Goal: Task Accomplishment & Management: Complete application form

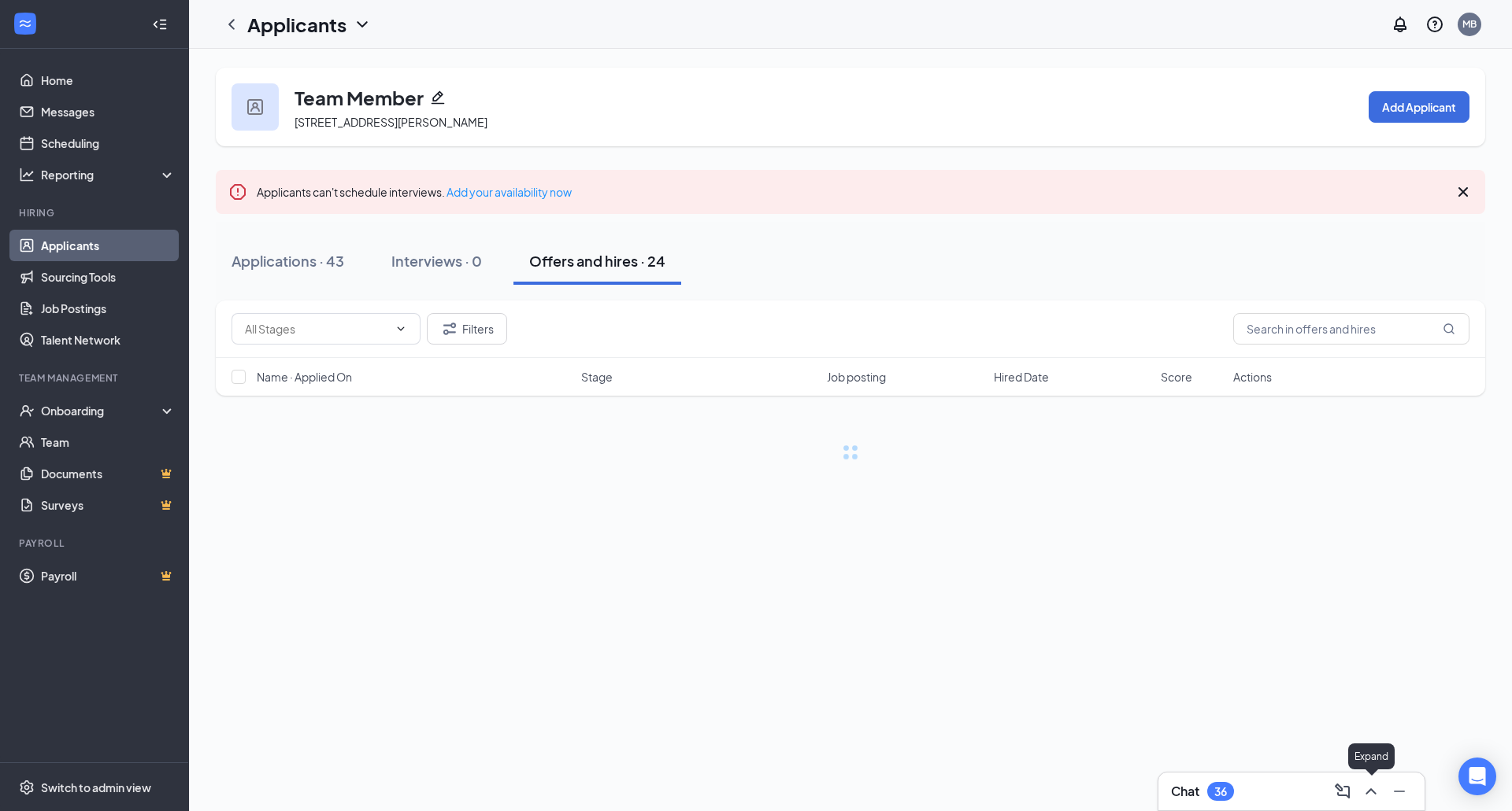
click at [1376, 790] on icon "ChevronUp" at bounding box center [1370, 792] width 19 height 19
click at [897, 585] on div "Team Member [STREET_ADDRESS][PERSON_NAME] Add Applicant Applicants can't schedu…" at bounding box center [851, 429] width 1323 height 763
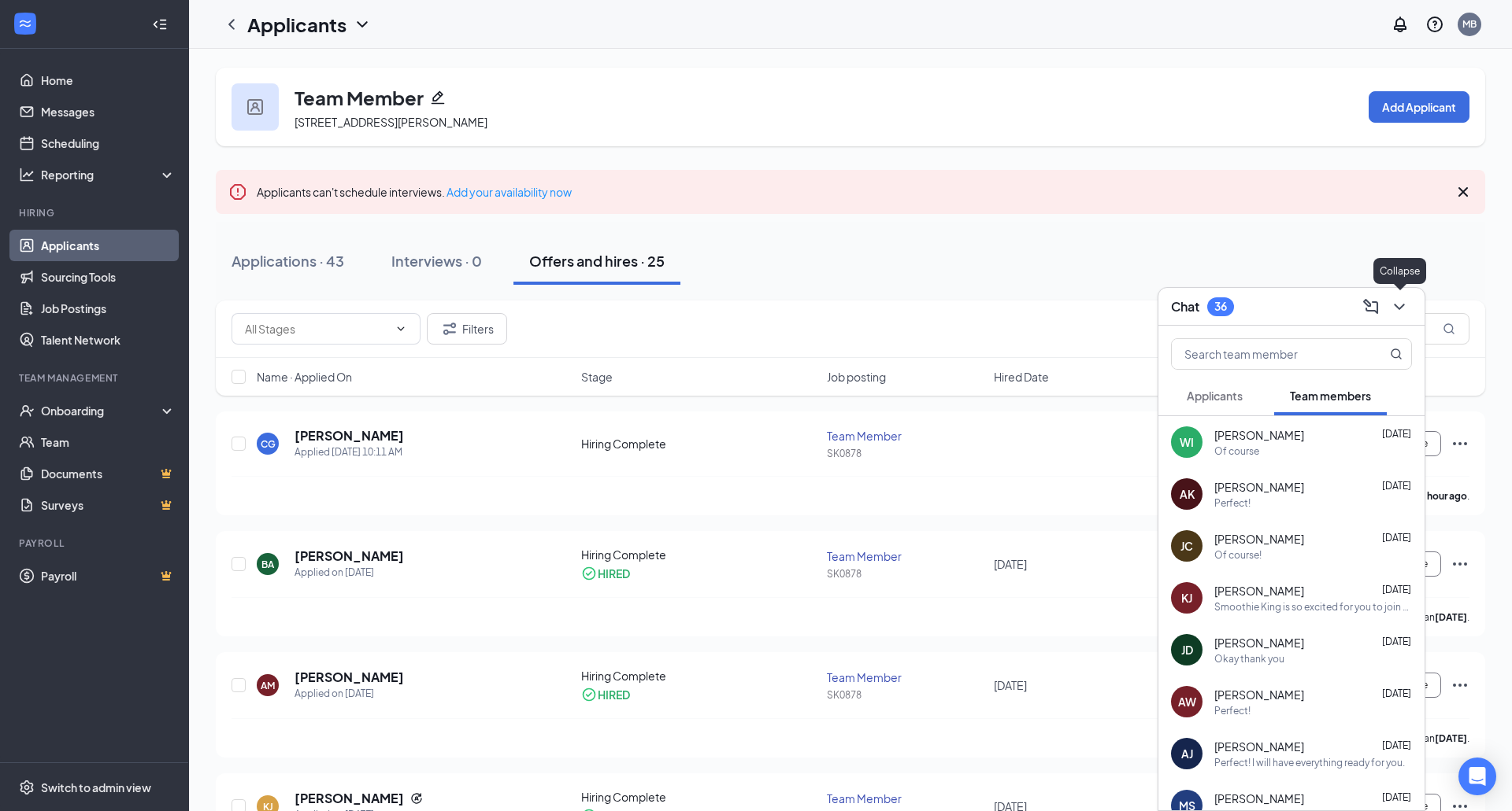
click at [1403, 298] on icon "ChevronDown" at bounding box center [1399, 307] width 19 height 19
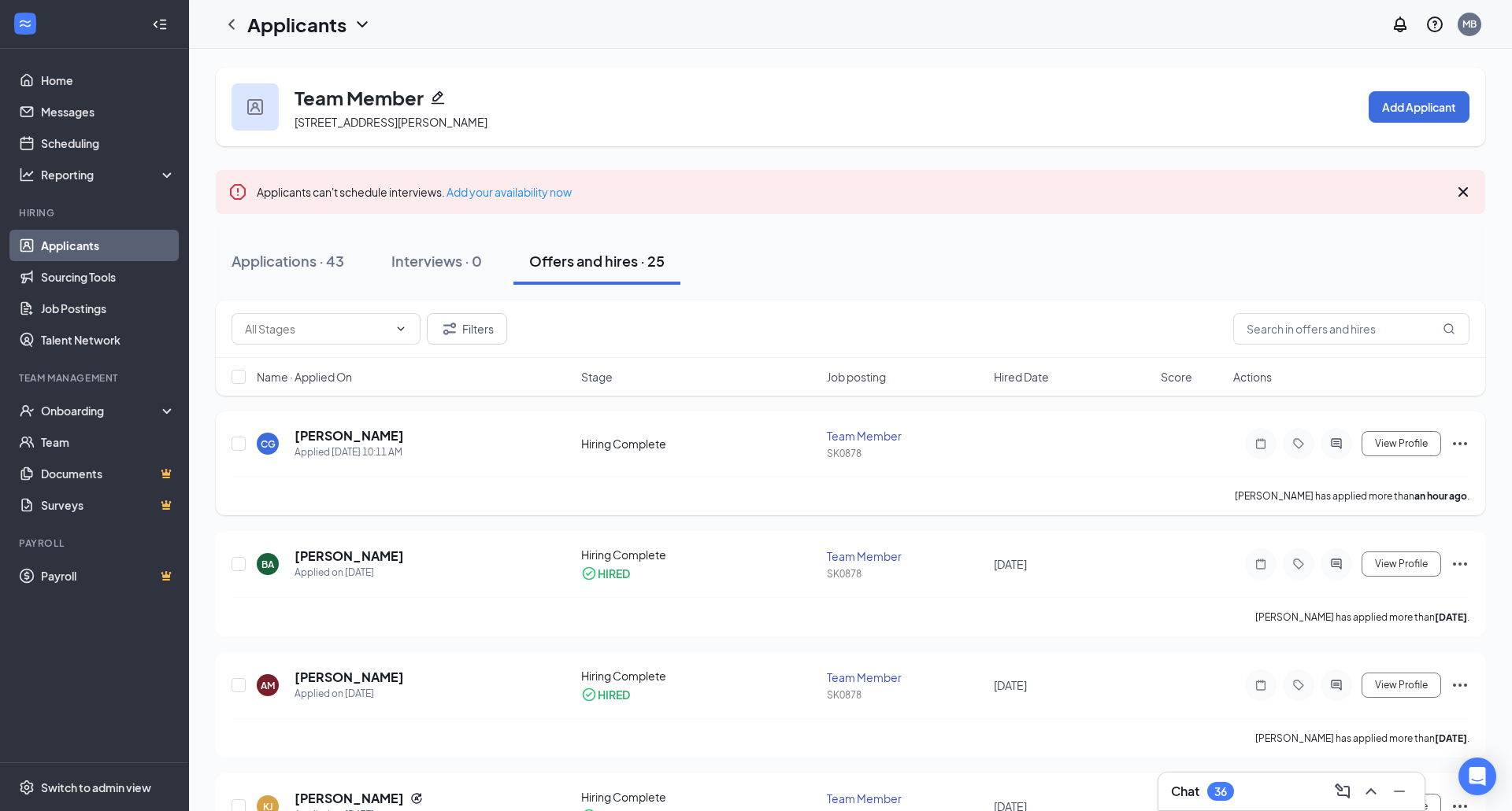
click at [1464, 448] on icon "Ellipses" at bounding box center [1459, 444] width 19 height 19
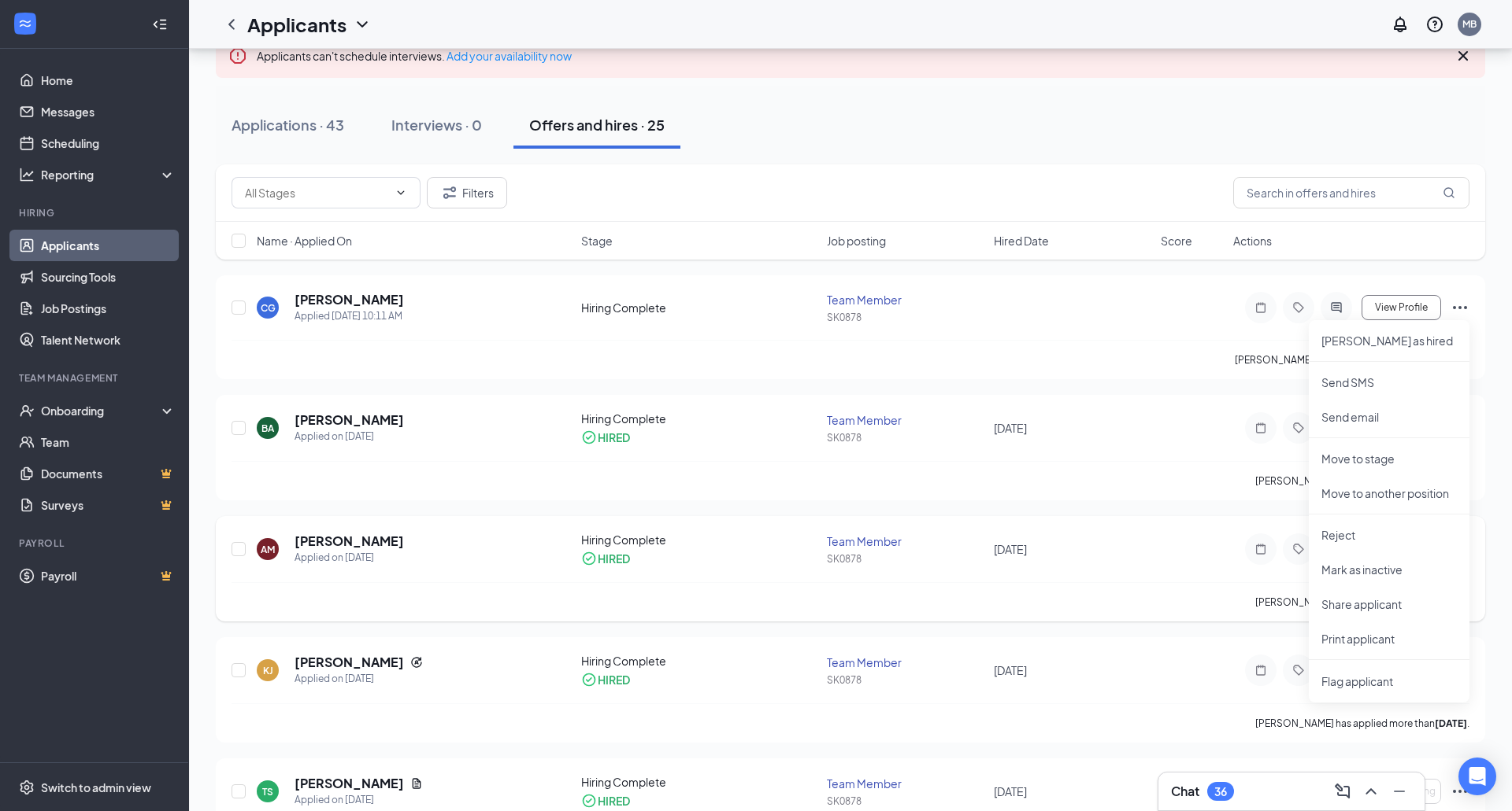
scroll to position [141, 0]
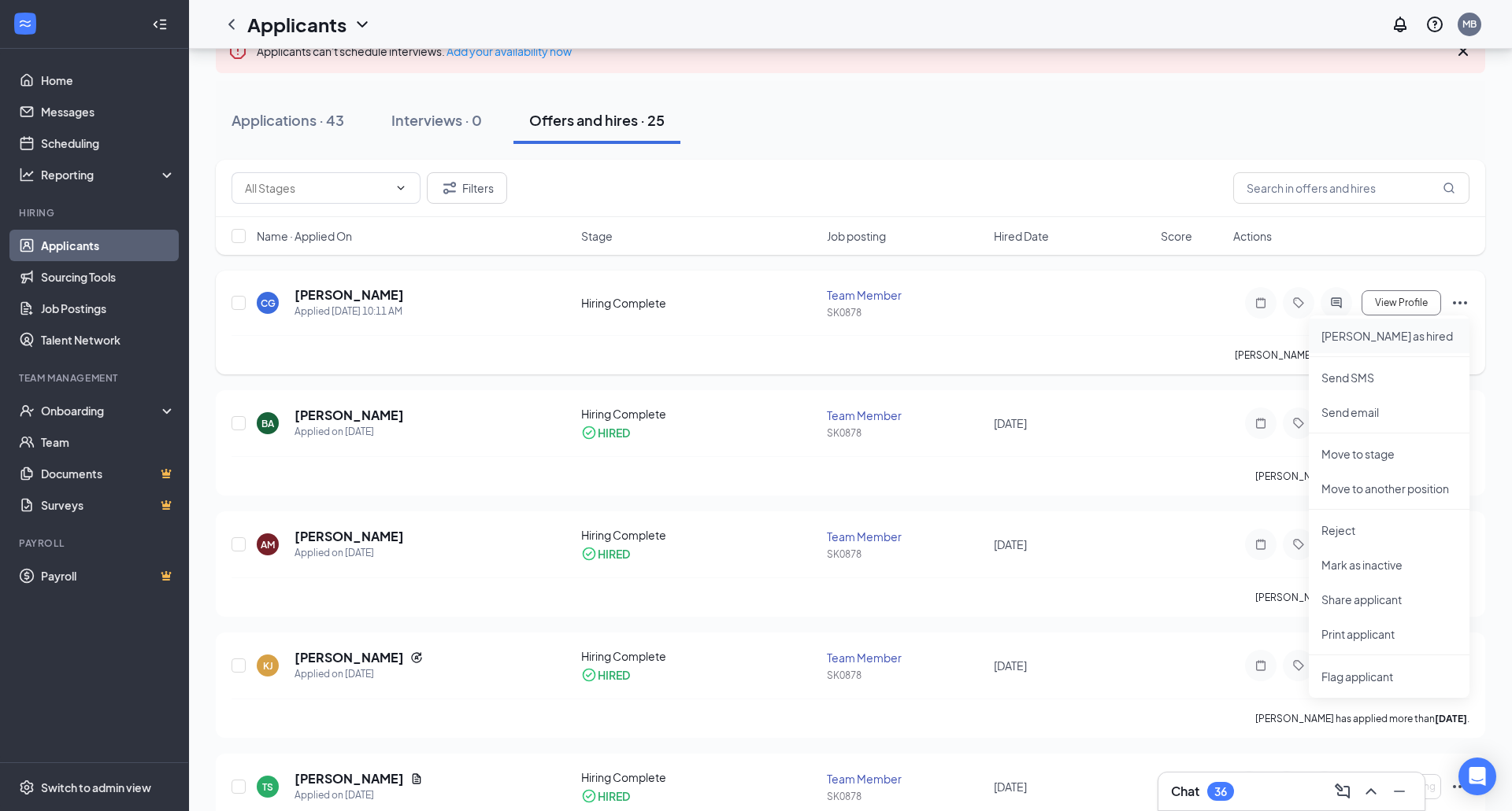
click at [1400, 345] on li "Mark as hired" at bounding box center [1389, 336] width 161 height 35
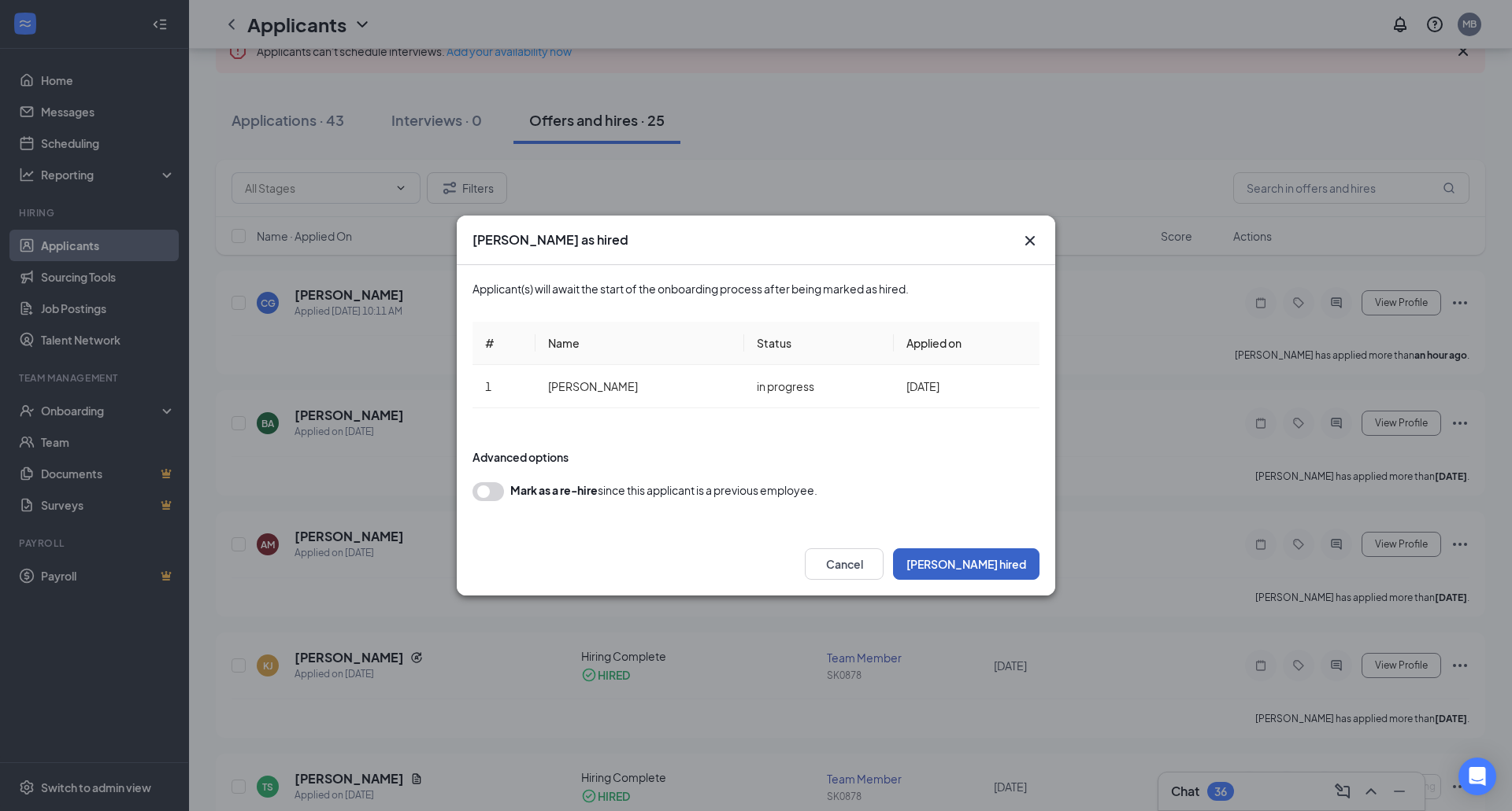
click at [1000, 573] on button "Mark hired" at bounding box center [966, 564] width 146 height 31
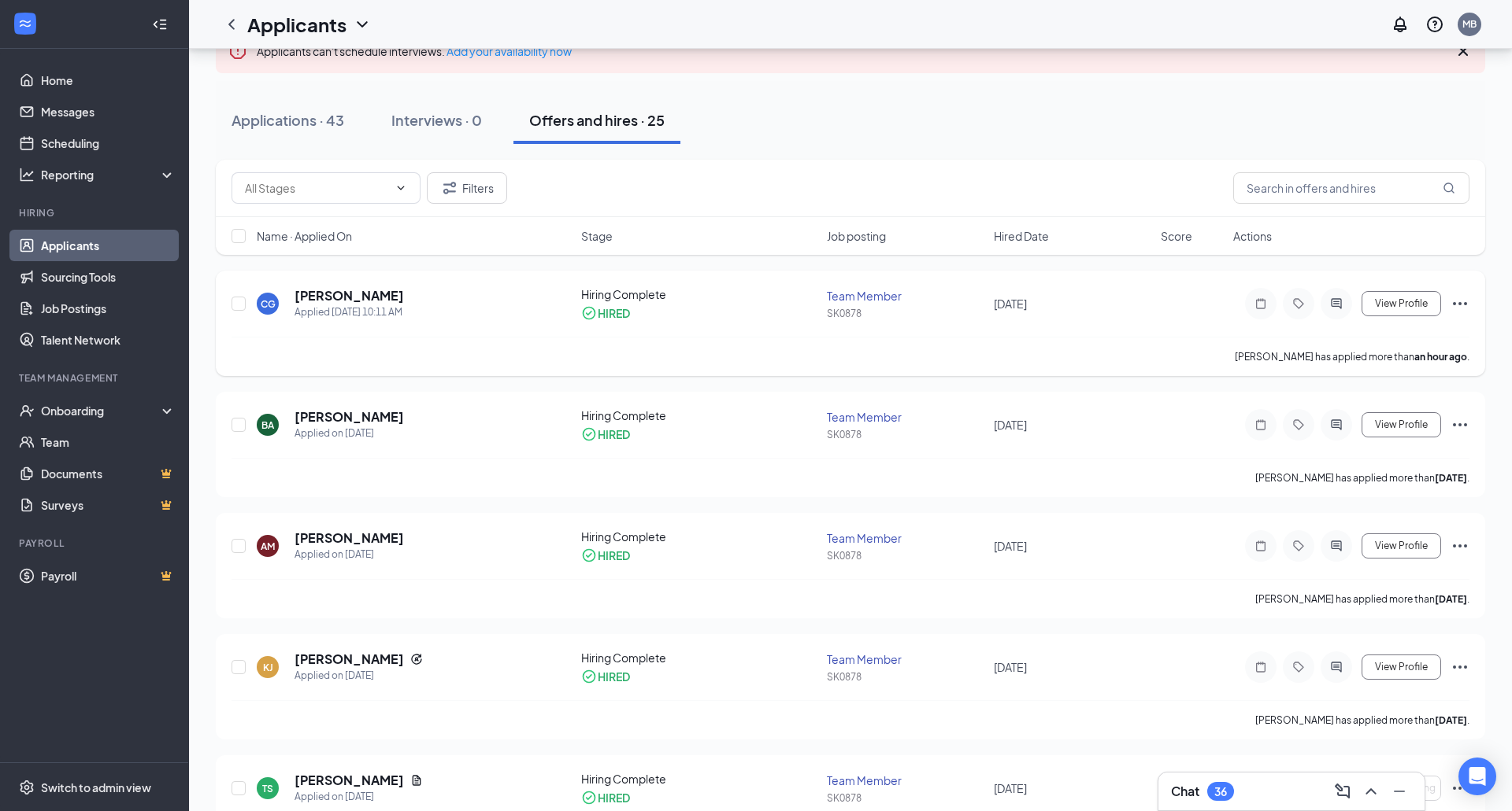
click at [1463, 299] on icon "Ellipses" at bounding box center [1459, 303] width 19 height 19
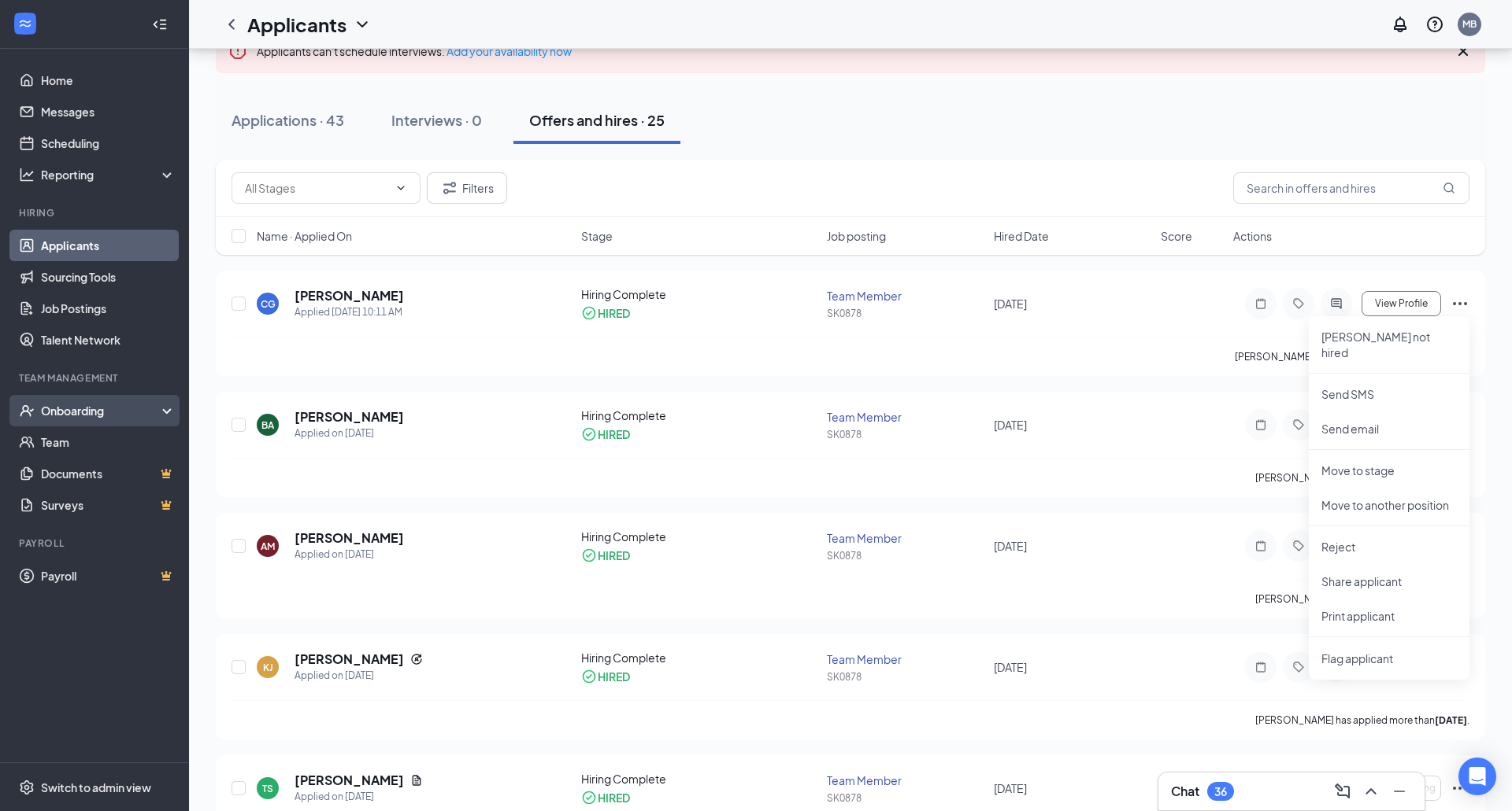
click at [97, 403] on div "Onboarding" at bounding box center [101, 410] width 122 height 16
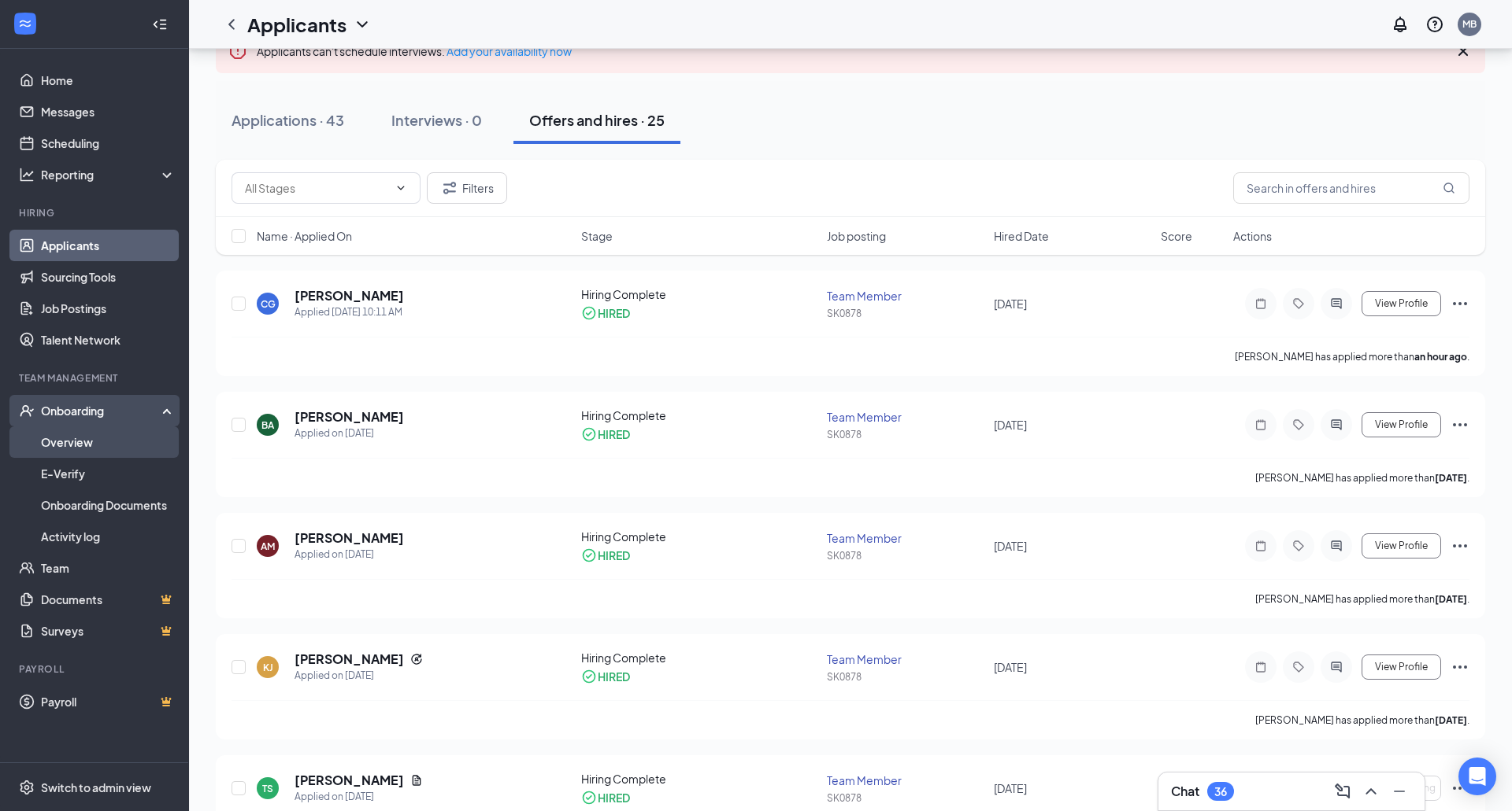
click at [88, 449] on link "Overview" at bounding box center [108, 442] width 134 height 31
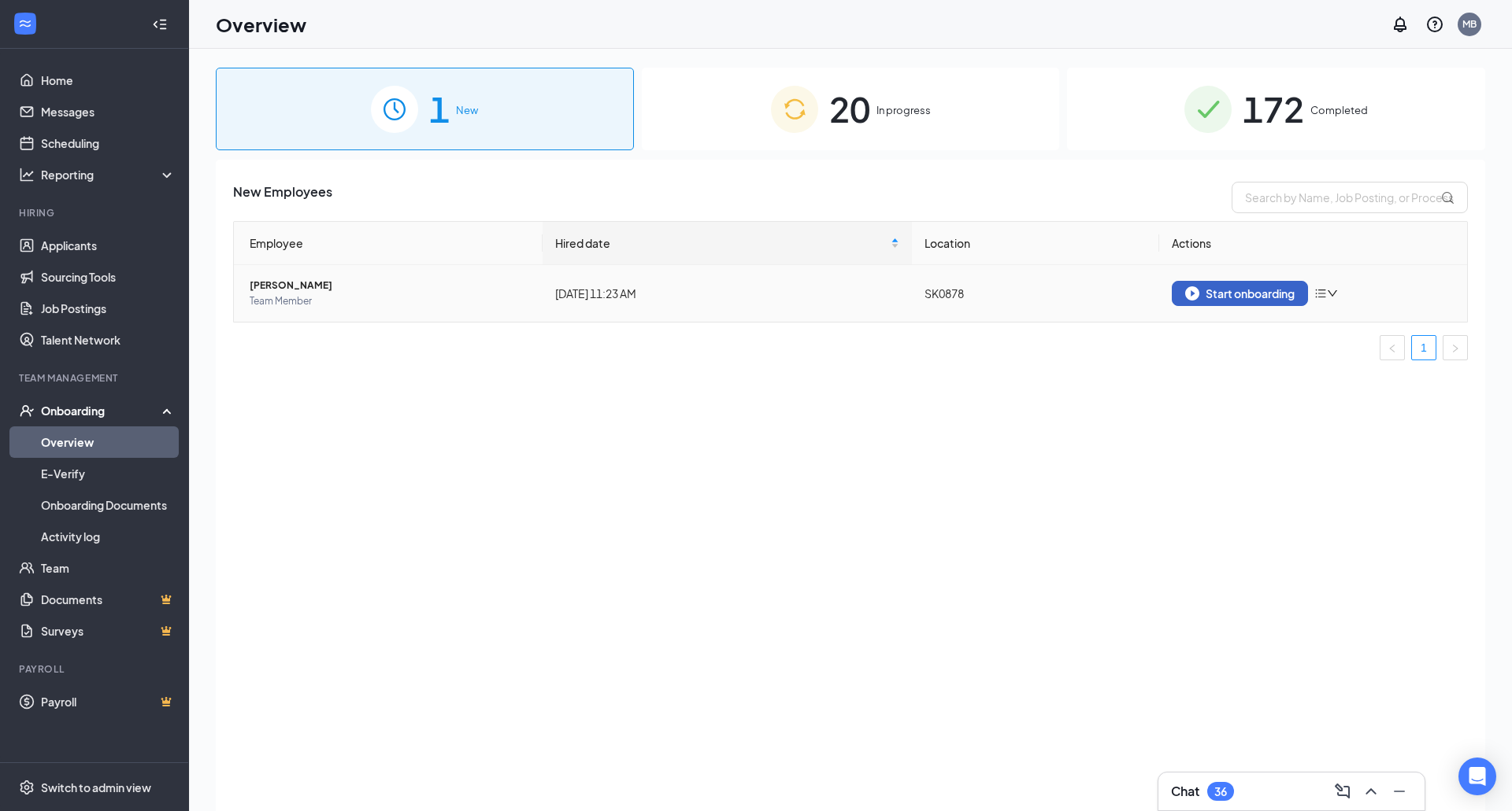
click at [1221, 288] on div "Start onboarding" at bounding box center [1240, 294] width 110 height 15
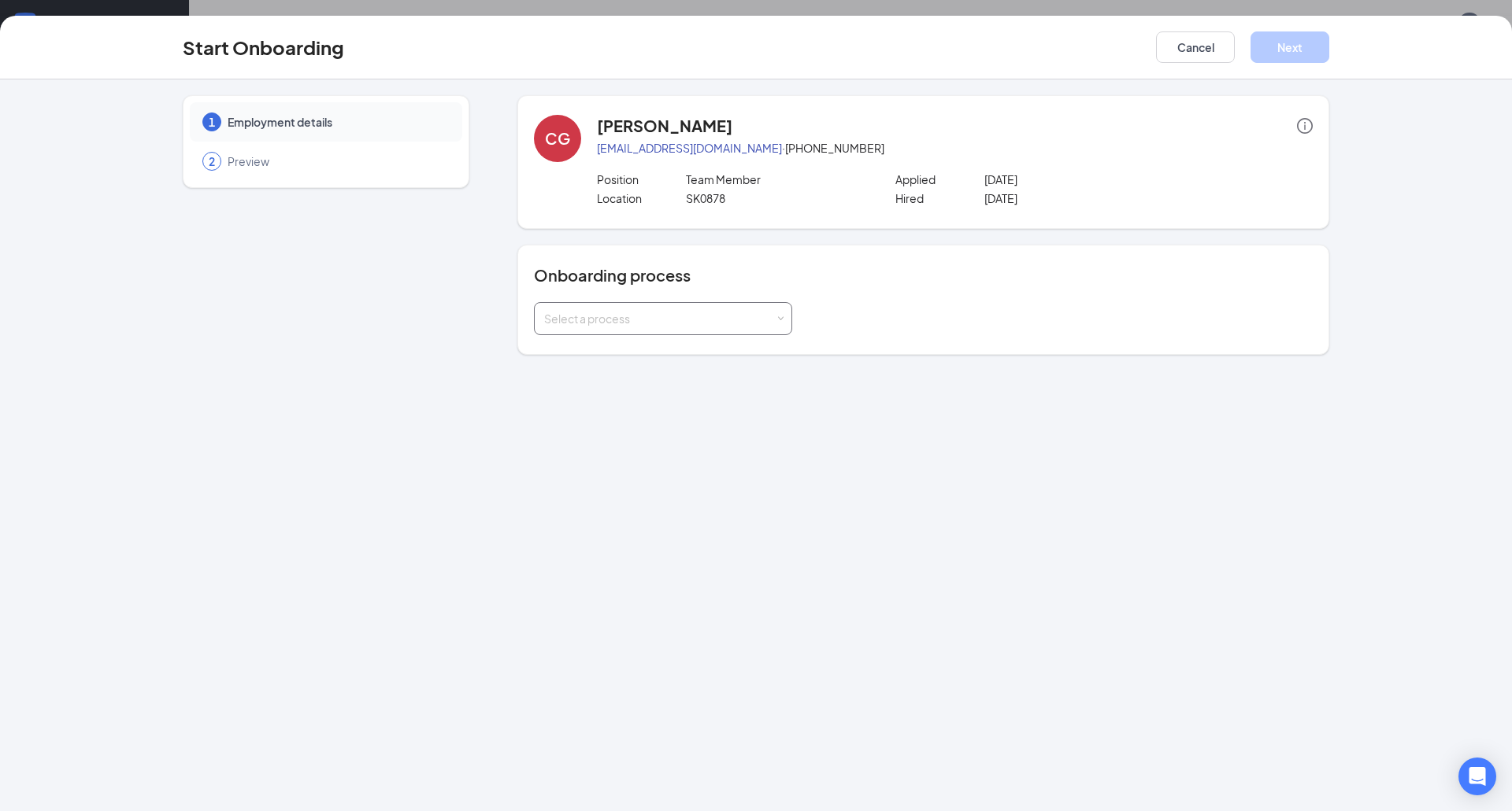
click at [698, 320] on div "Select a process" at bounding box center [659, 318] width 231 height 16
click at [687, 392] on li "GA New Hire" at bounding box center [661, 381] width 259 height 28
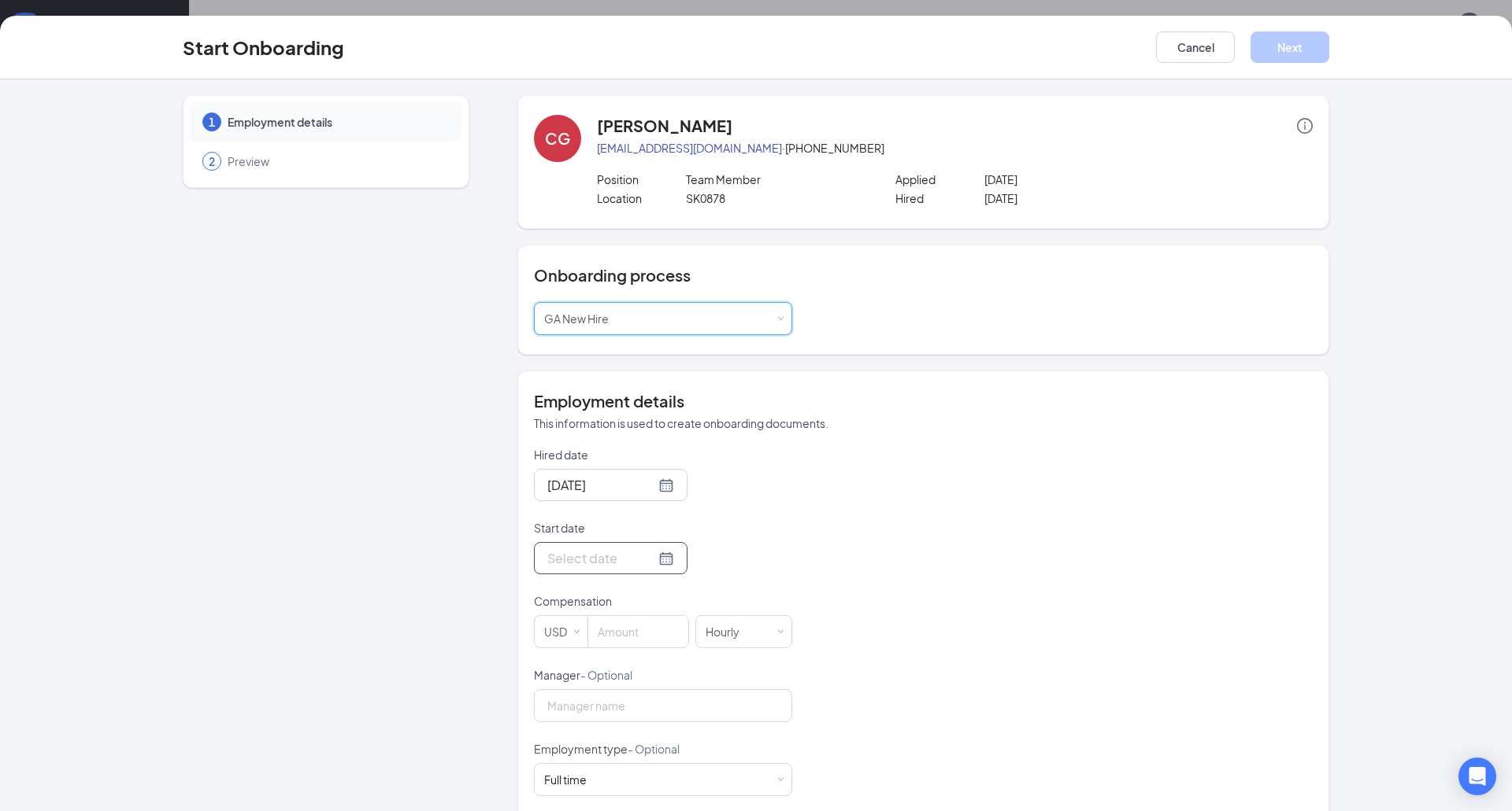
click at [617, 553] on input "Start date" at bounding box center [601, 559] width 108 height 20
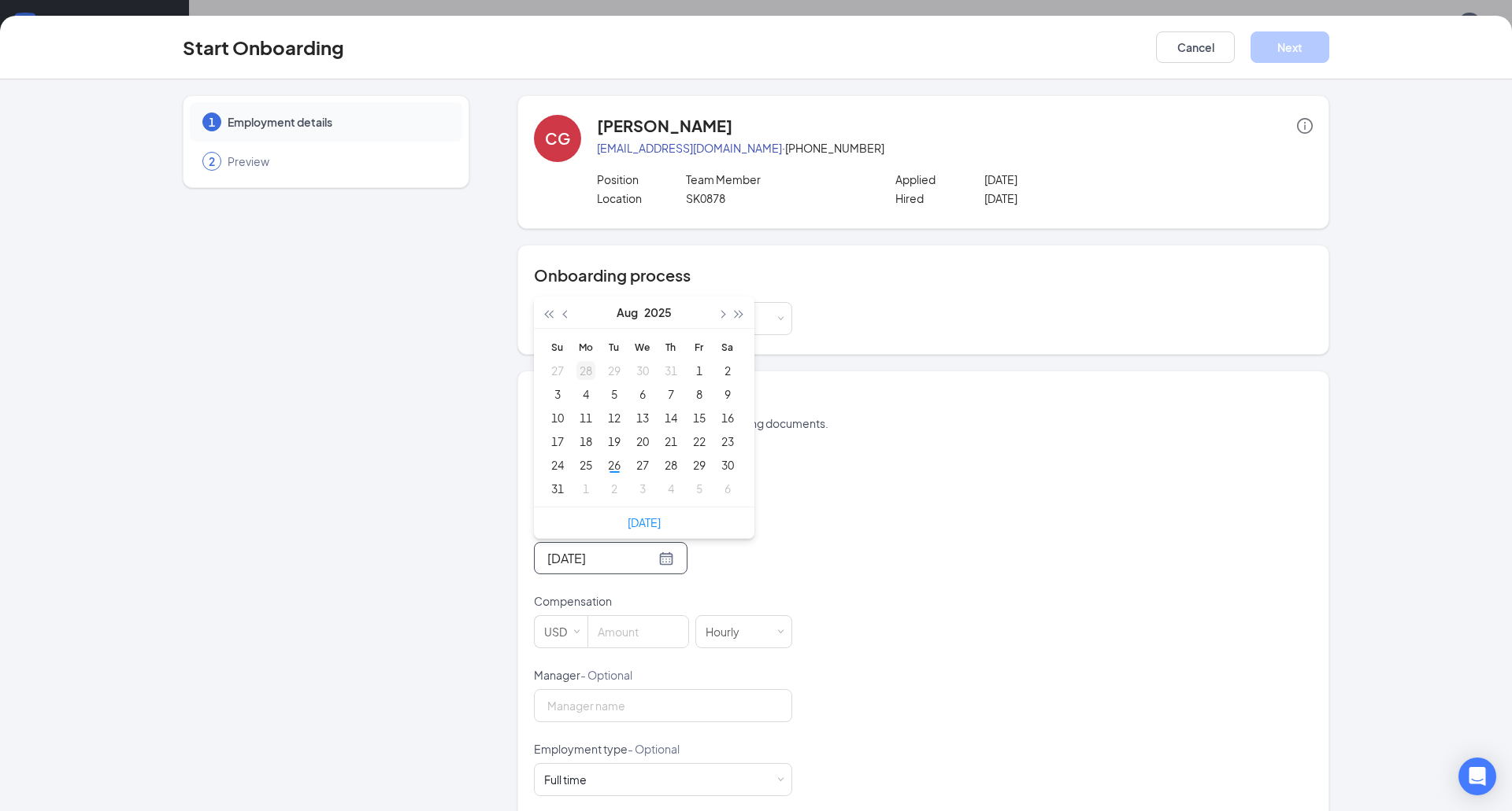
type input "Jul 29, 2025"
type input "Aug 19, 2025"
type input "Sep 2, 2025"
click at [611, 491] on div "2" at bounding box center [614, 489] width 19 height 19
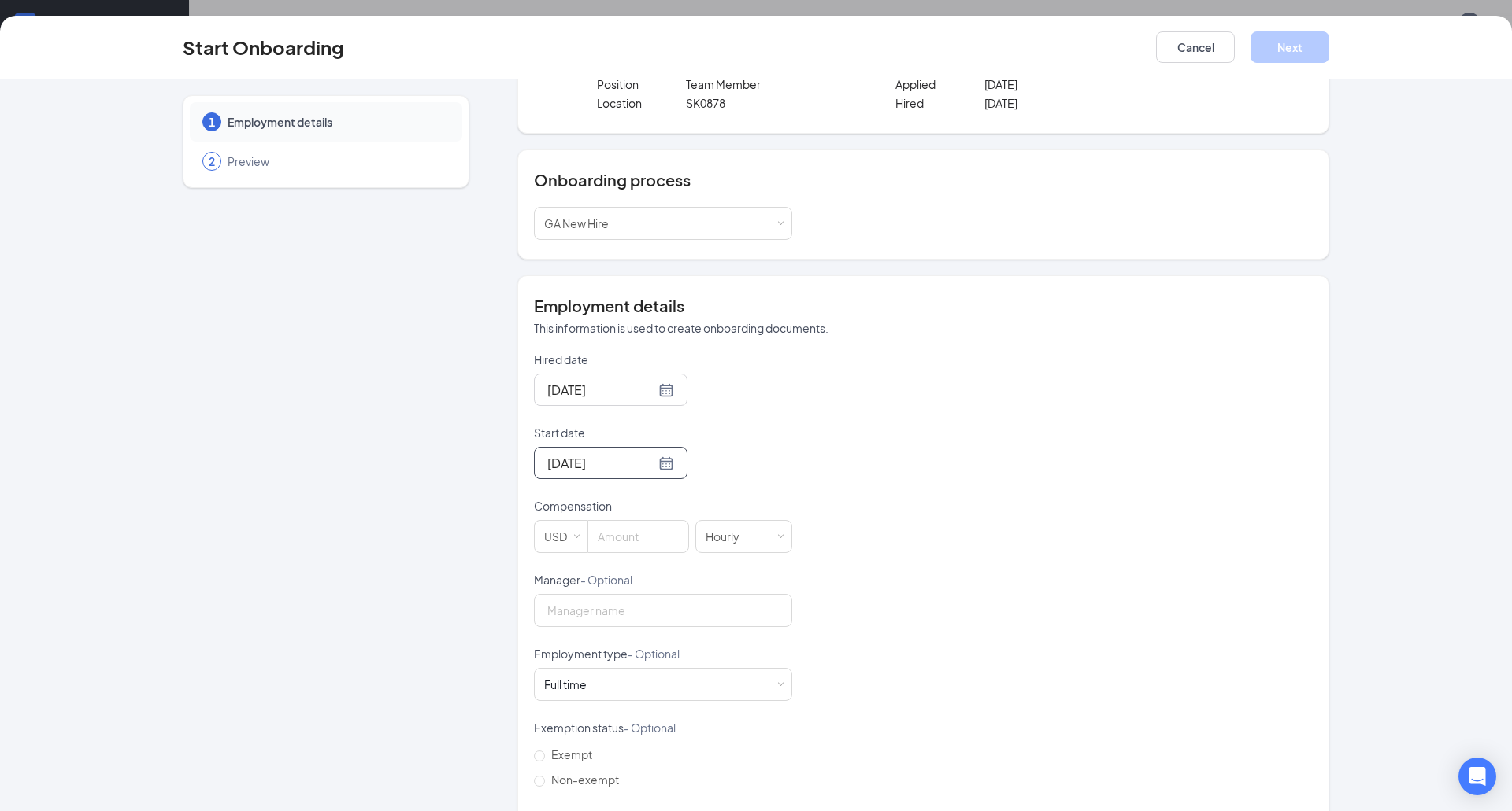
scroll to position [99, 0]
click at [620, 532] on input at bounding box center [638, 533] width 100 height 31
click at [872, 476] on div "Hired date Aug 26, 2025 Start date Sep 2, 2025 Sep 2025 Su Mo Tu We Th Fr Sa 31…" at bounding box center [923, 606] width 778 height 515
click at [658, 527] on input "10" at bounding box center [638, 533] width 100 height 31
type input "10"
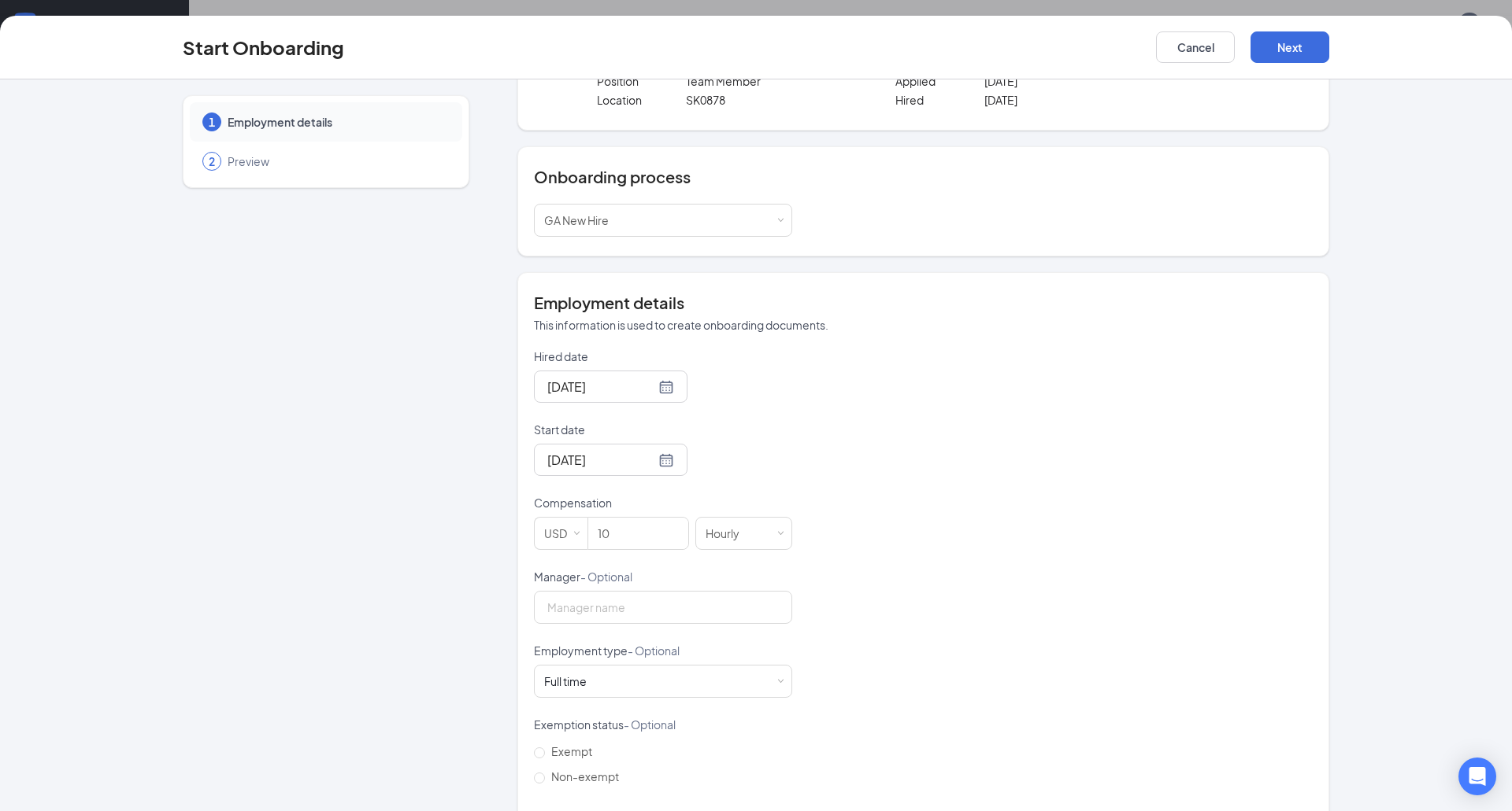
click at [1013, 385] on div "Hired date Aug 26, 2025 Start date Sep 2, 2025 Sep 2025 Su Mo Tu We Th Fr Sa 31…" at bounding box center [923, 606] width 778 height 515
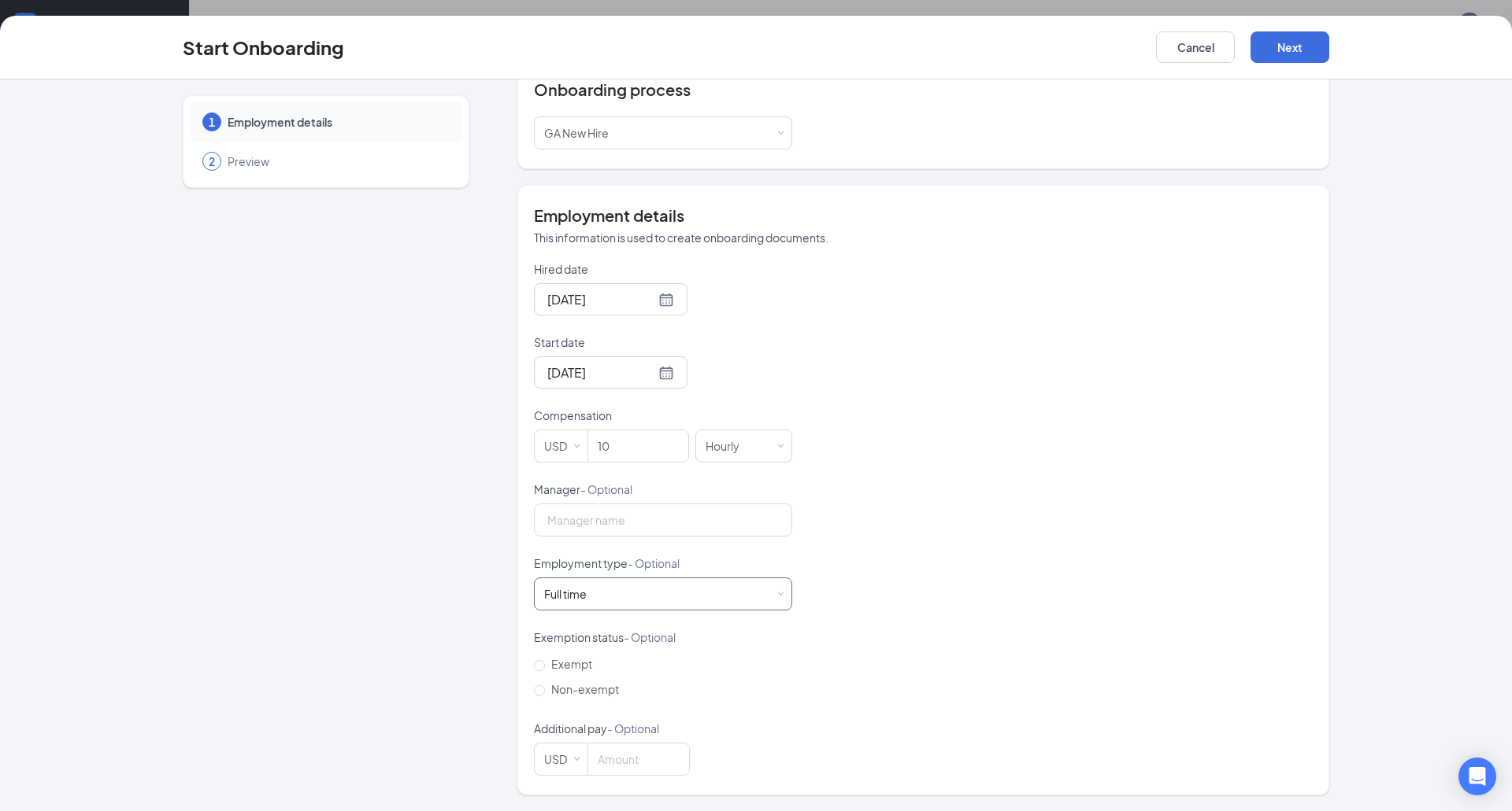
click at [604, 579] on div "Full time Works 30+ hours per week and is reasonably expected to work" at bounding box center [662, 594] width 238 height 31
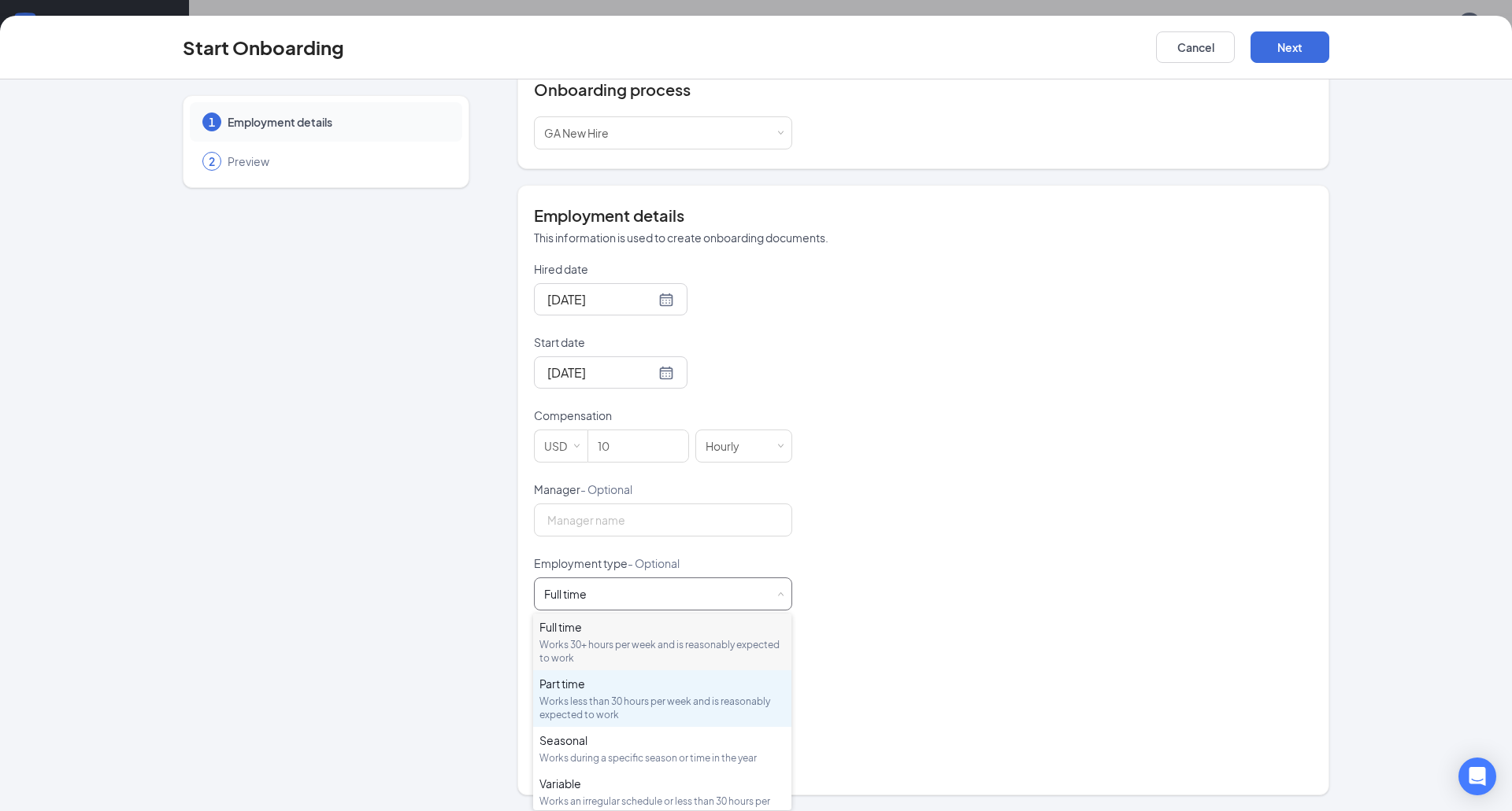
click at [666, 697] on div "Works less than 30 hours per week and is reasonably expected to work" at bounding box center [661, 708] width 246 height 26
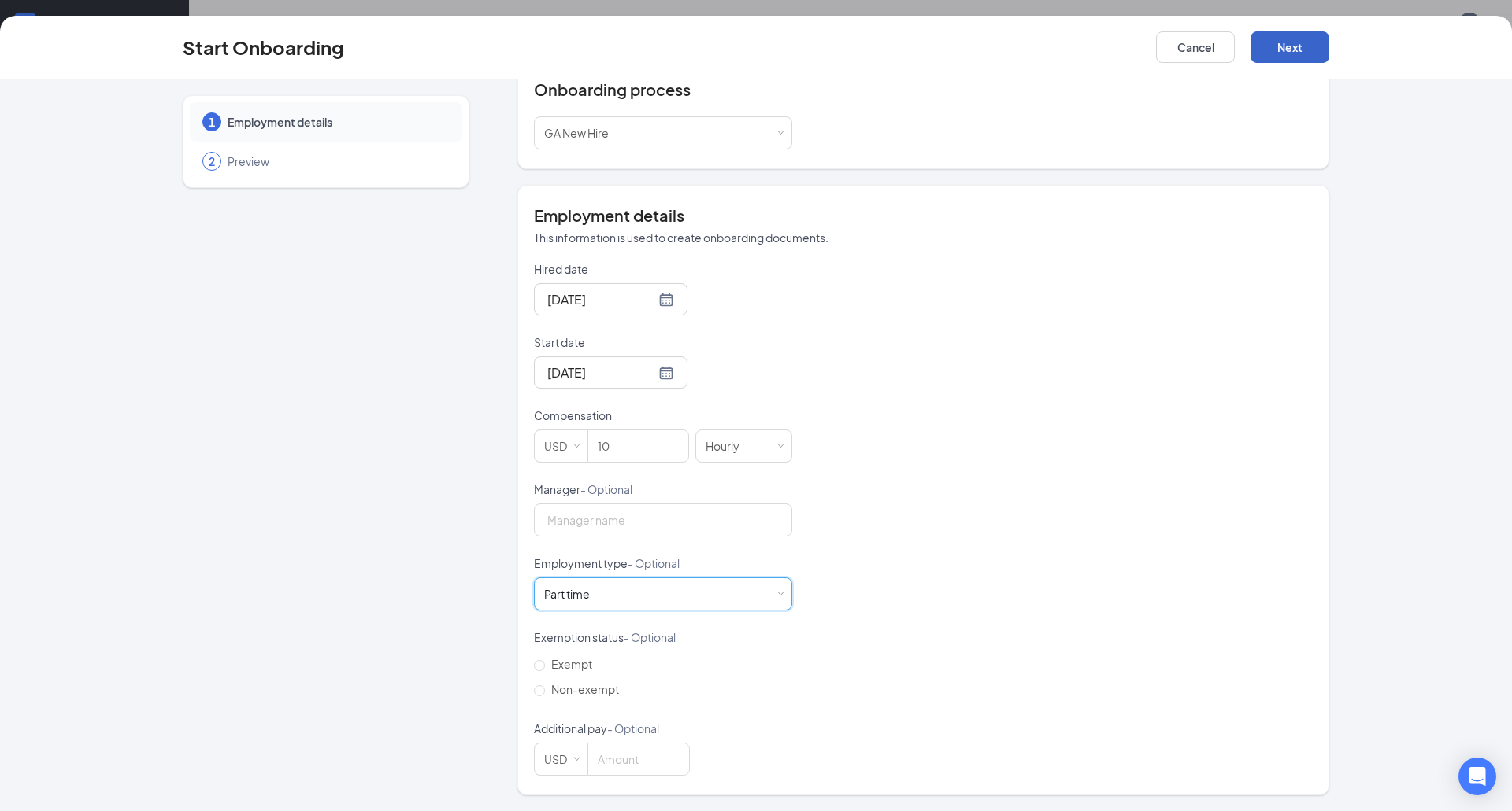
click at [1301, 59] on button "Next" at bounding box center [1290, 47] width 79 height 31
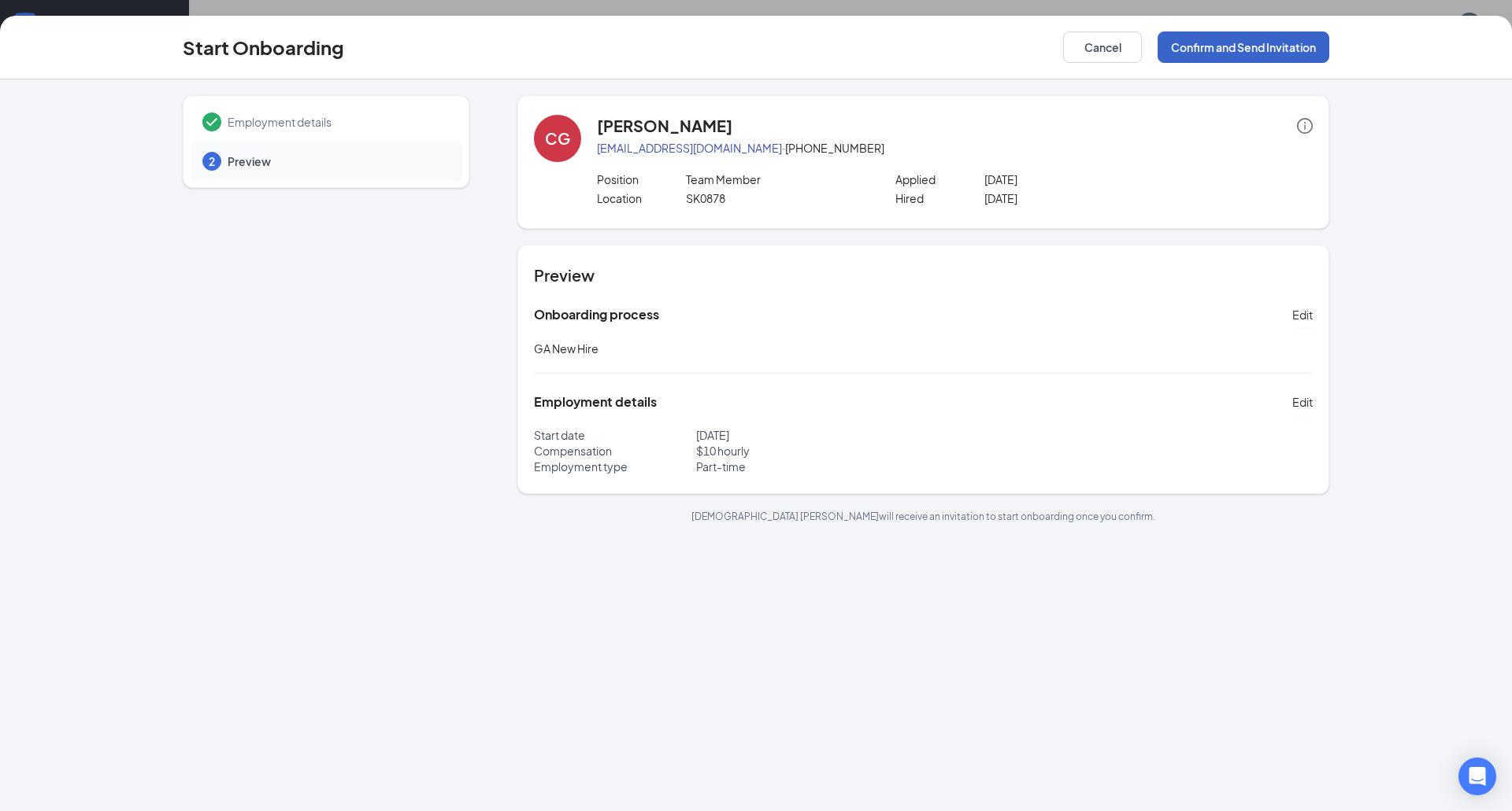
click at [1301, 59] on button "Confirm and Send Invitation" at bounding box center [1243, 47] width 172 height 31
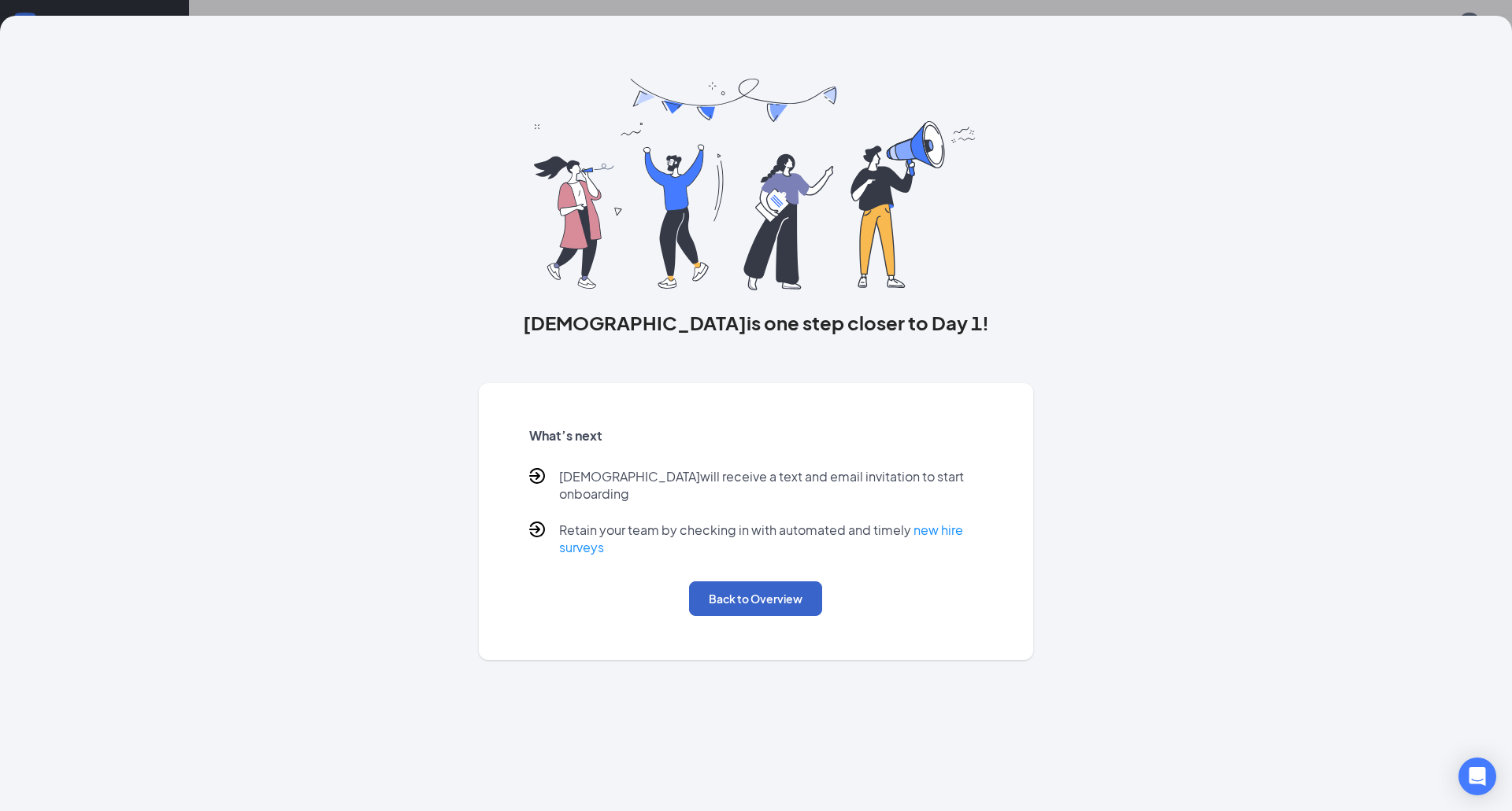
click at [770, 595] on button "Back to Overview" at bounding box center [756, 599] width 133 height 35
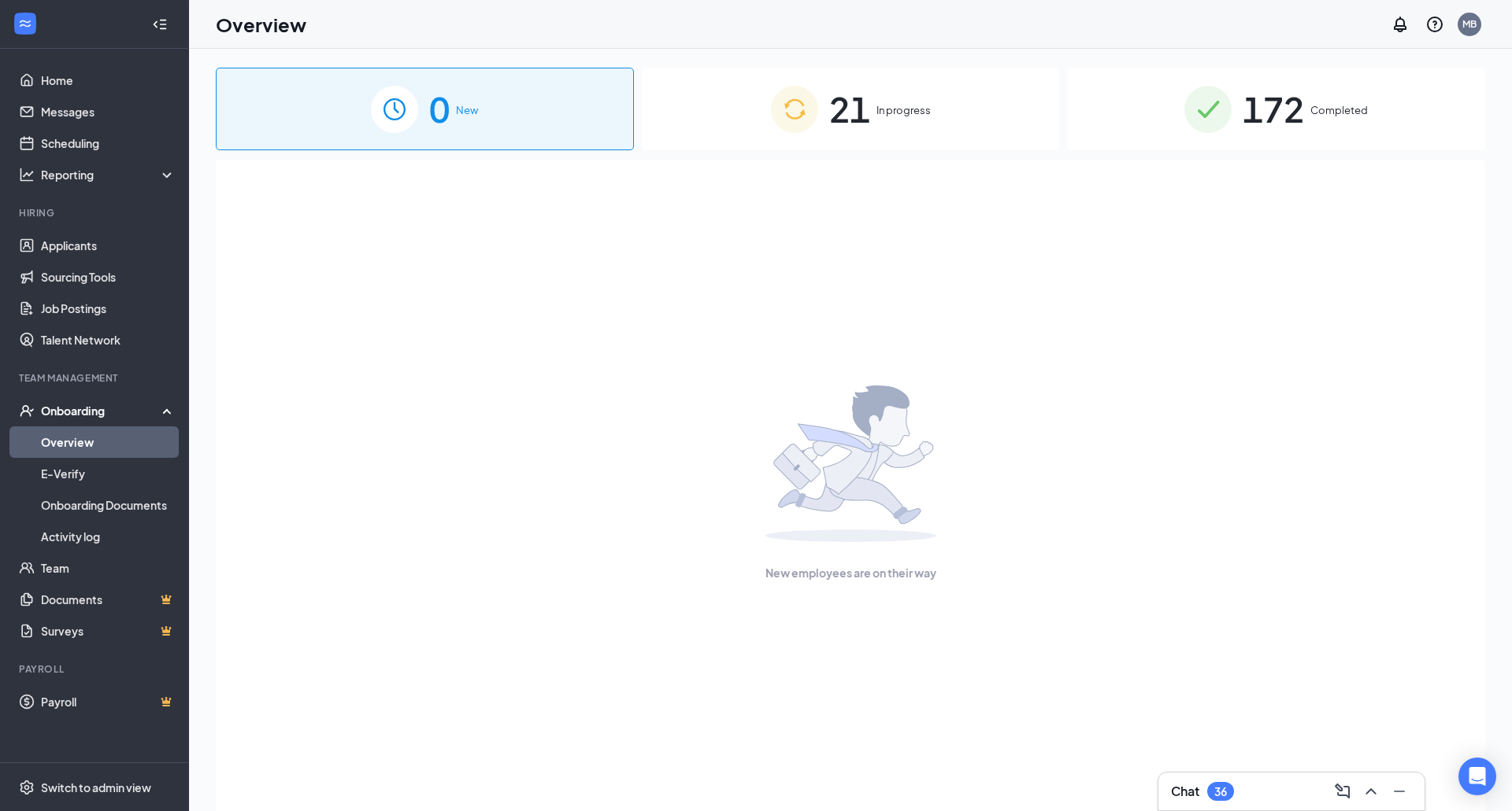
click at [931, 195] on div "New employees are on their way" at bounding box center [850, 483] width 1234 height 648
